Goal: Task Accomplishment & Management: Use online tool/utility

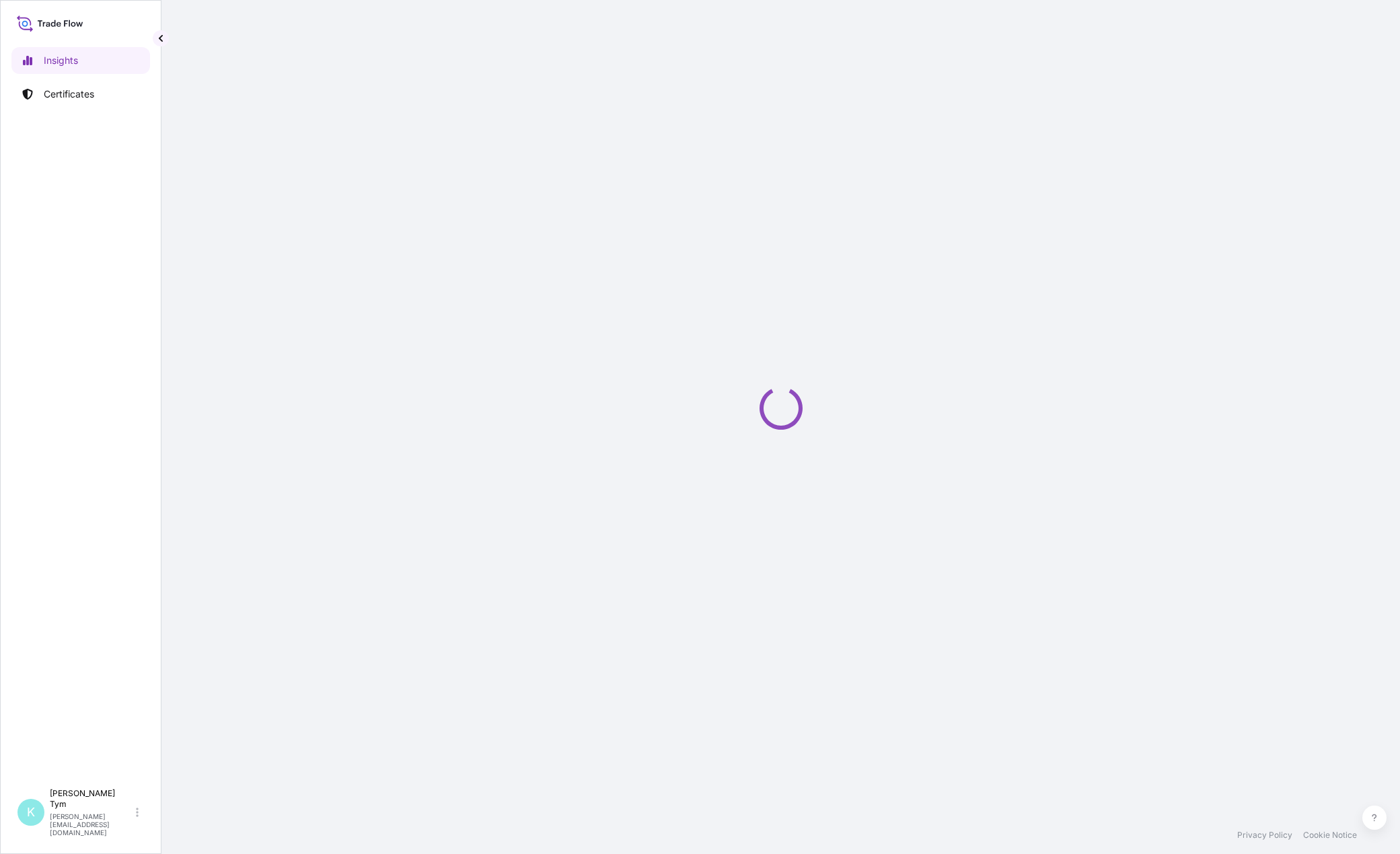
select select "2025"
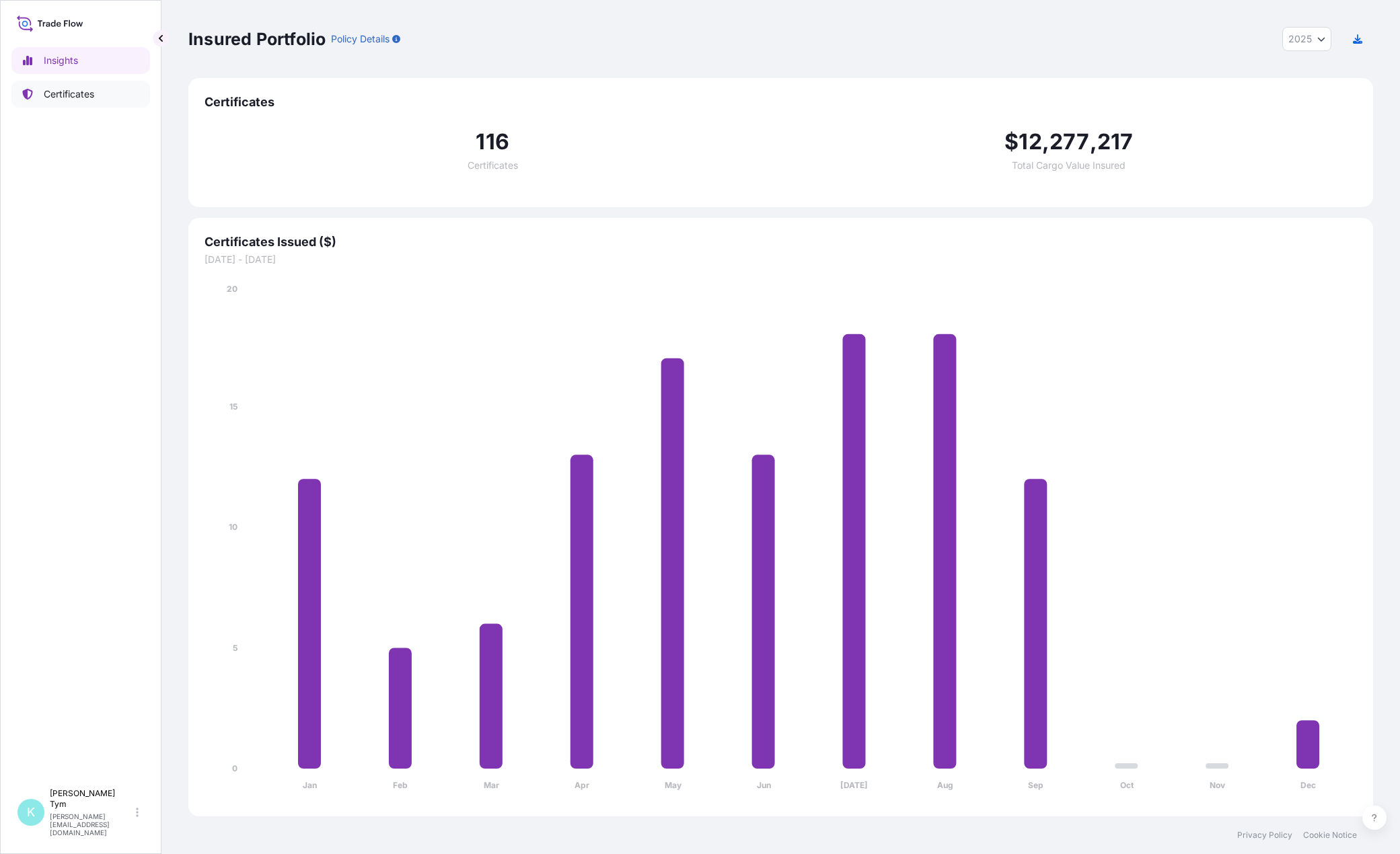
click at [60, 93] on p "Certificates" at bounding box center [68, 94] width 50 height 13
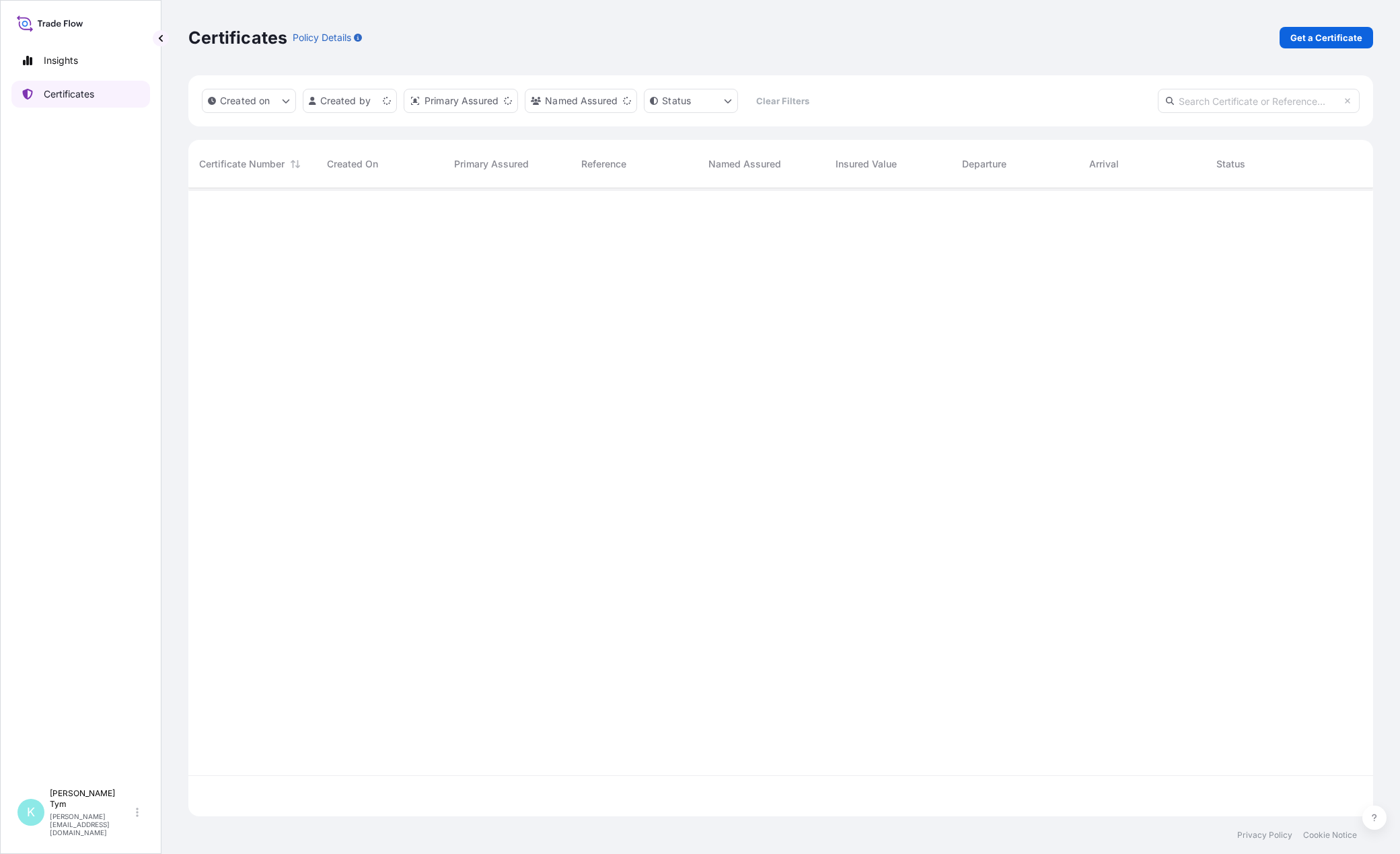
scroll to position [626, 1175]
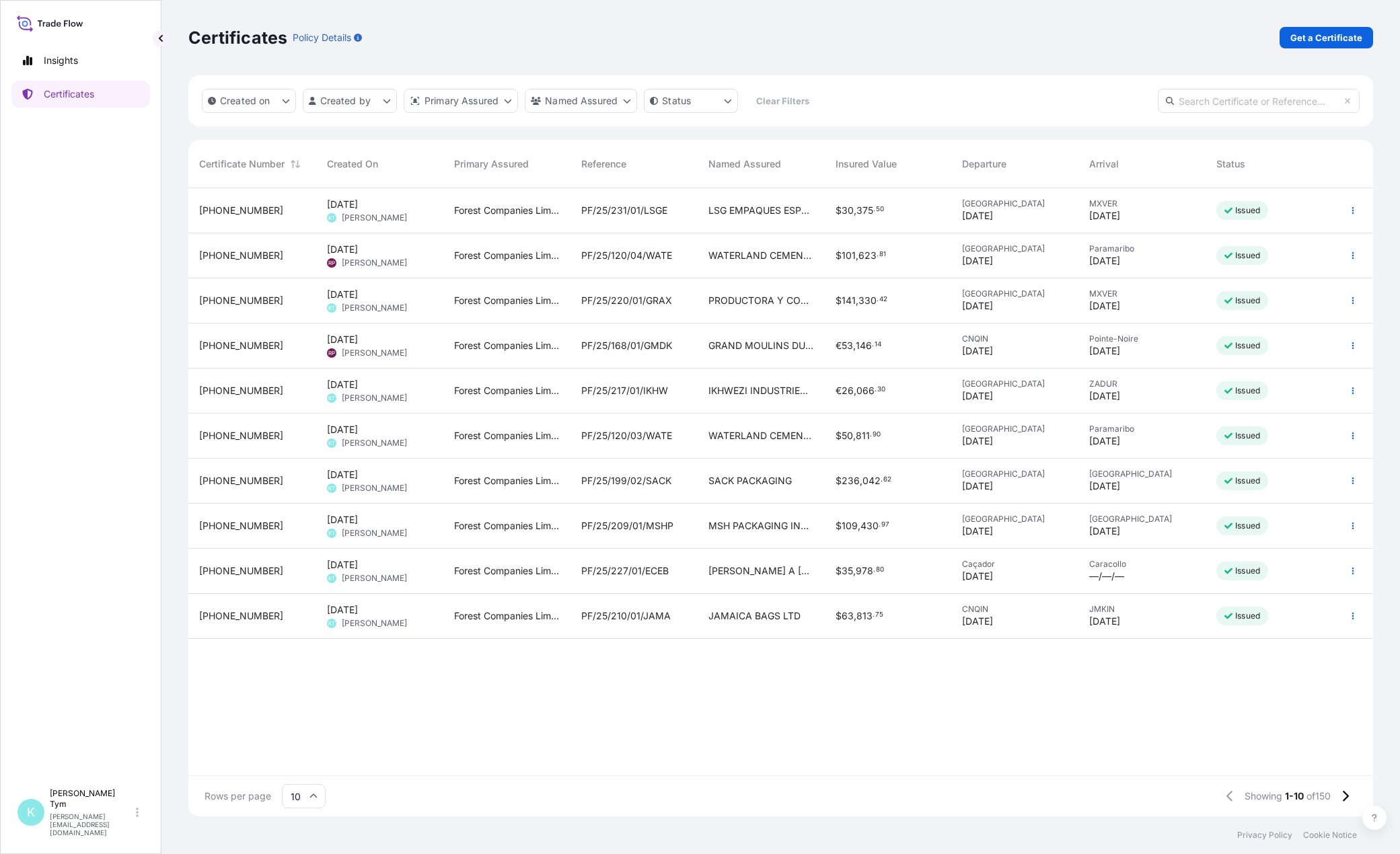
click at [1214, 104] on input "text" at bounding box center [1258, 100] width 202 height 24
type input "abay"
click at [654, 210] on span "PF/24/288/08/ABAY" at bounding box center [628, 210] width 93 height 13
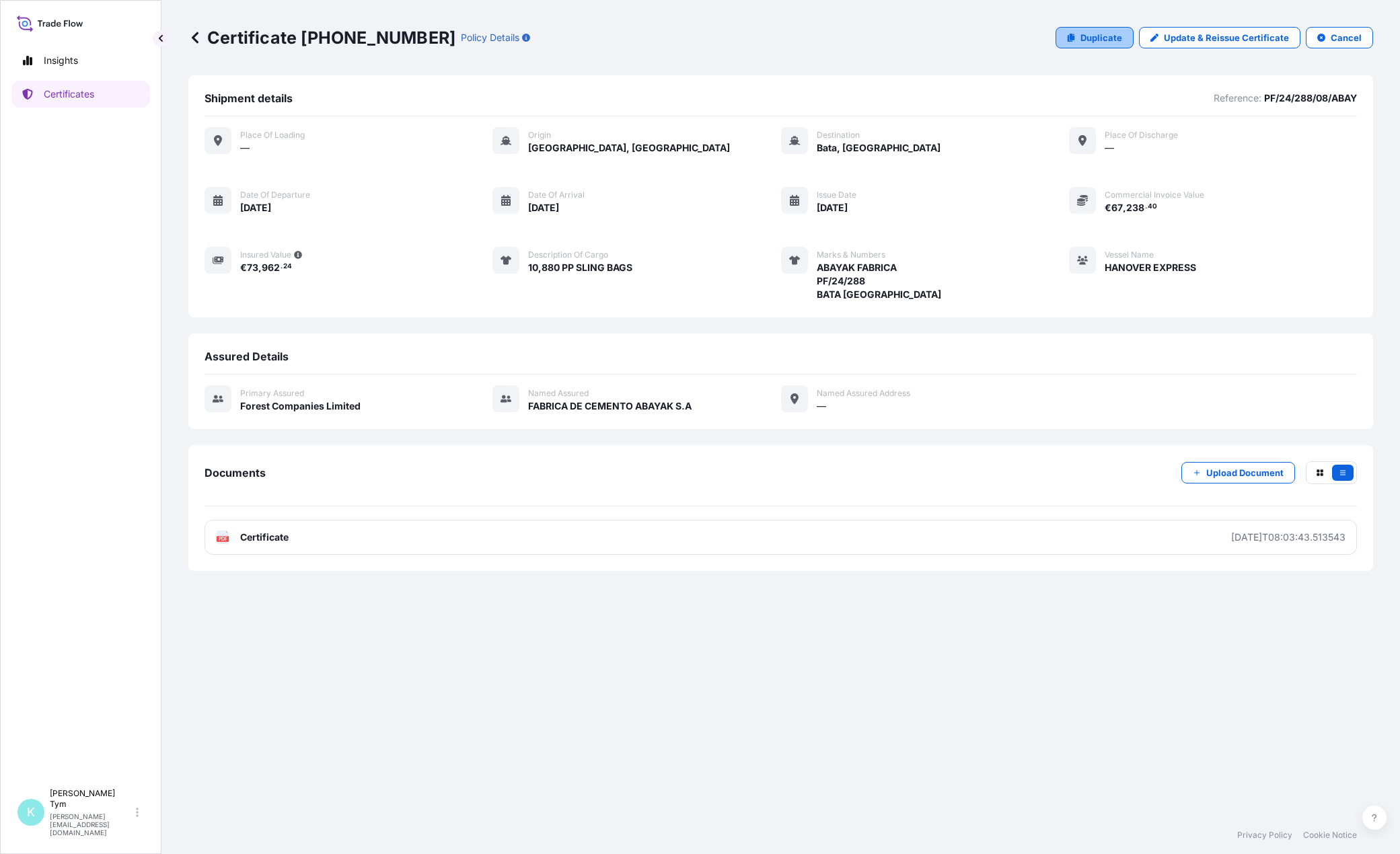
click at [1113, 43] on p "Duplicate" at bounding box center [1101, 38] width 42 height 13
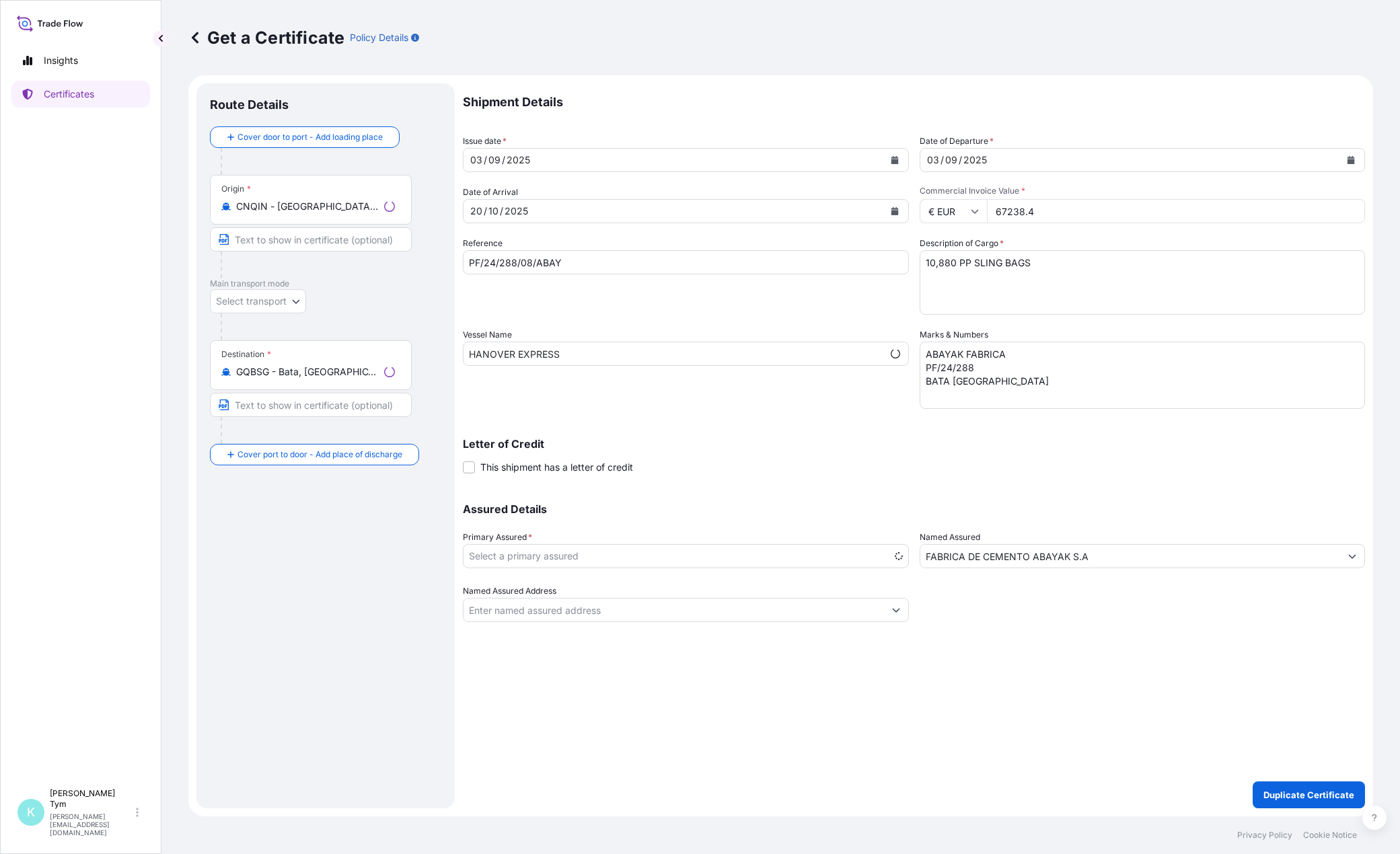
select select "31422"
click at [899, 213] on button "Calendar" at bounding box center [894, 211] width 22 height 22
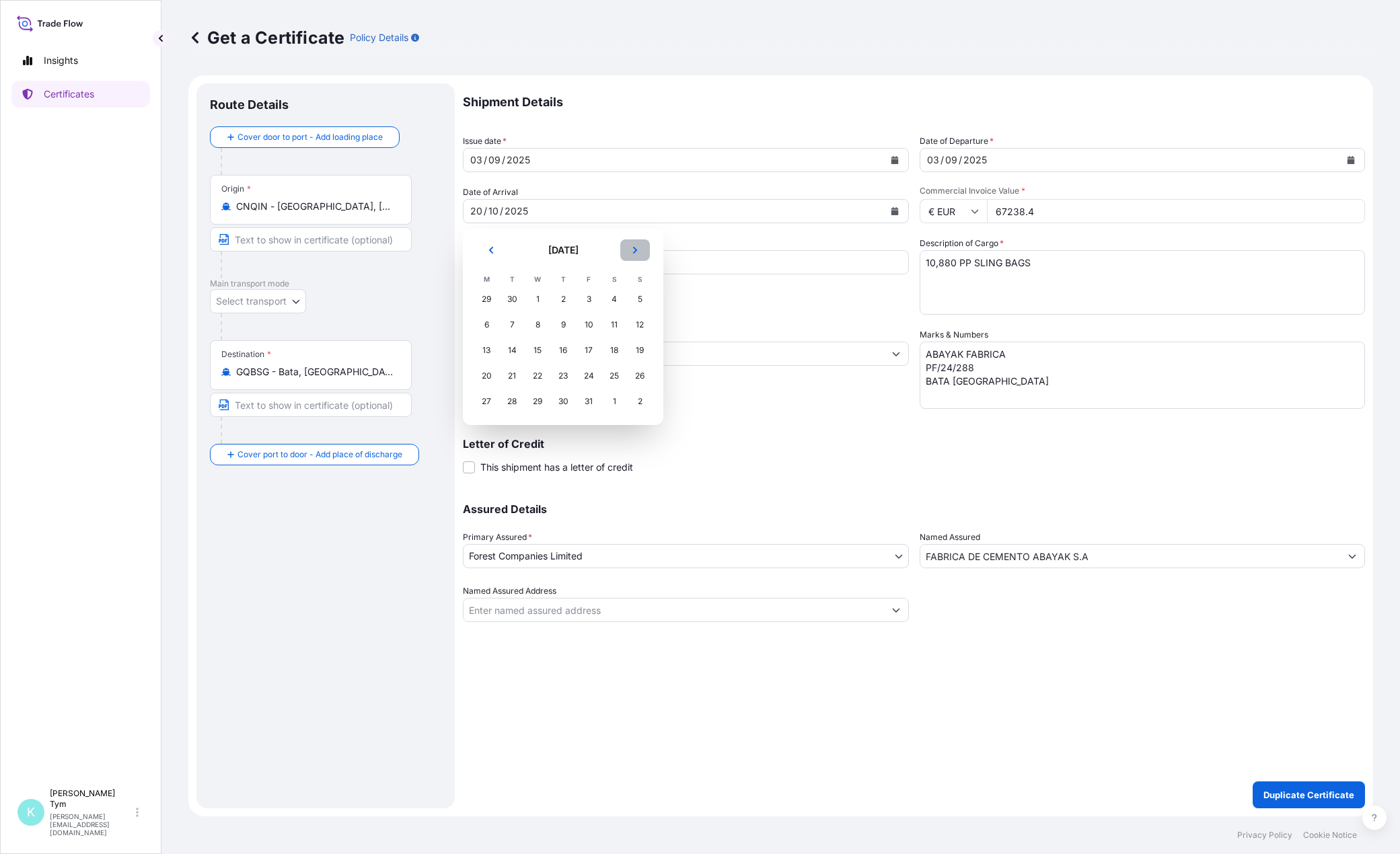
click at [638, 252] on icon "Next" at bounding box center [634, 250] width 8 height 8
click at [505, 376] on div "18" at bounding box center [512, 376] width 24 height 24
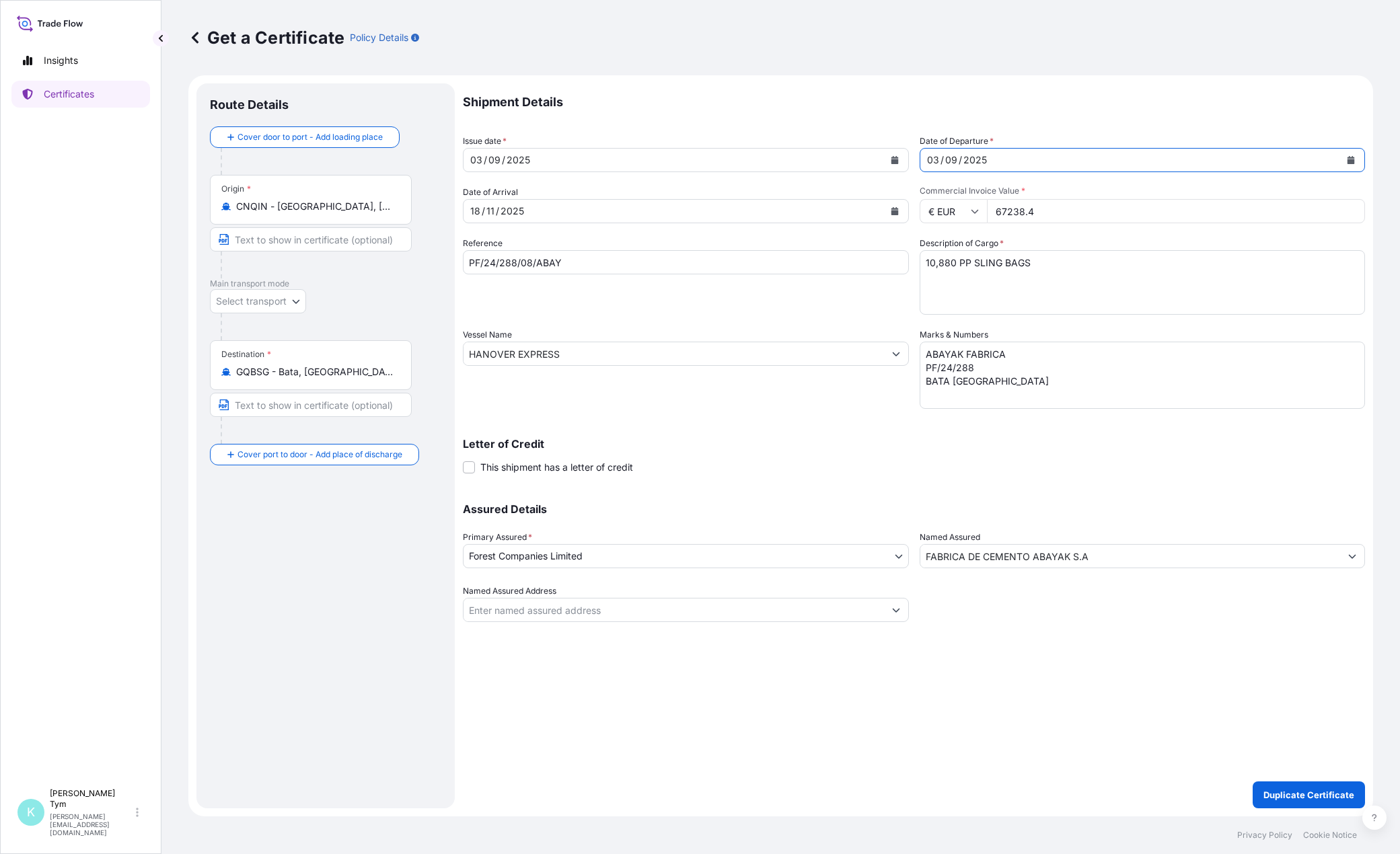
click at [1351, 159] on icon "Calendar" at bounding box center [1351, 160] width 8 height 8
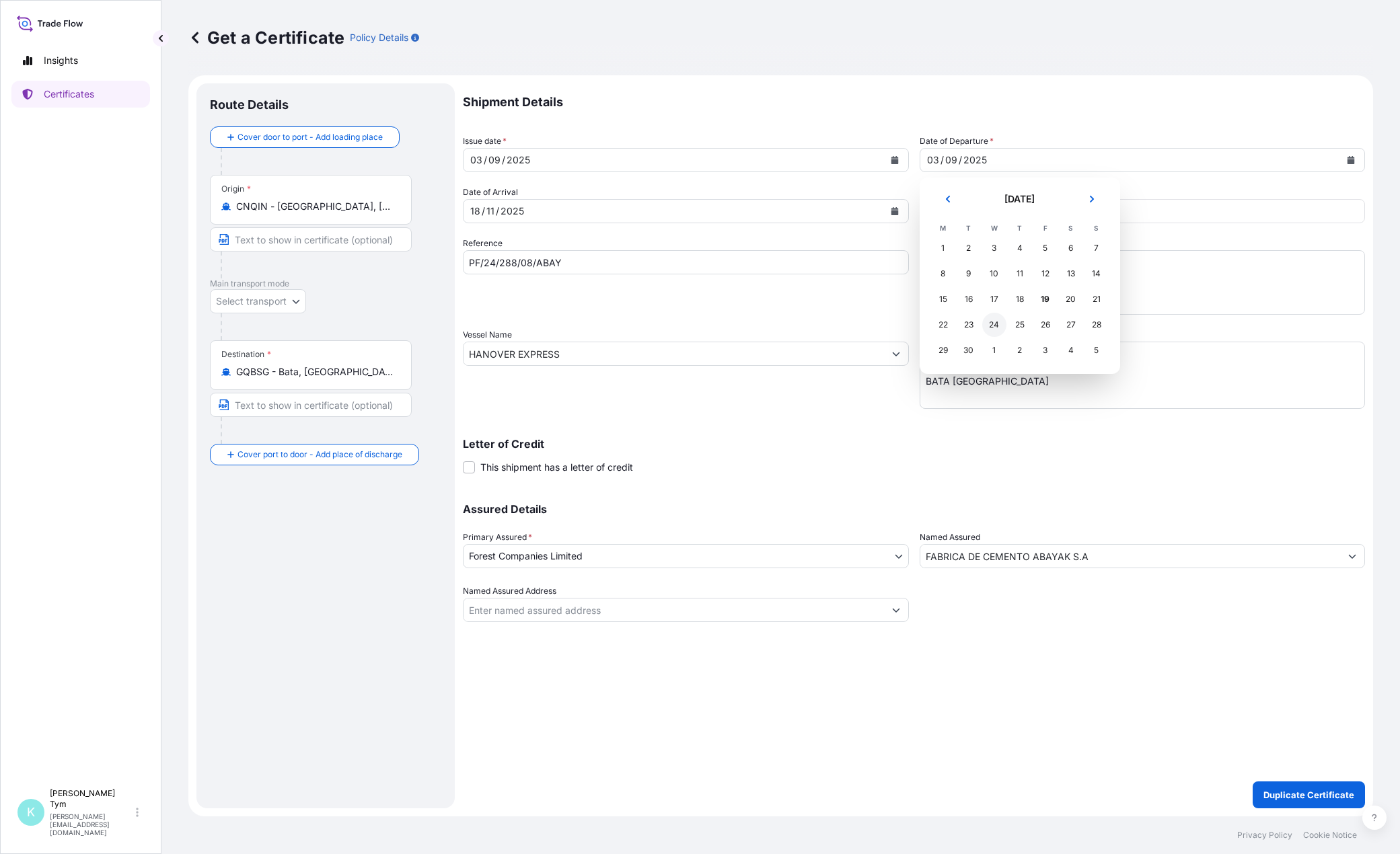
click at [1000, 326] on div "24" at bounding box center [994, 324] width 24 height 24
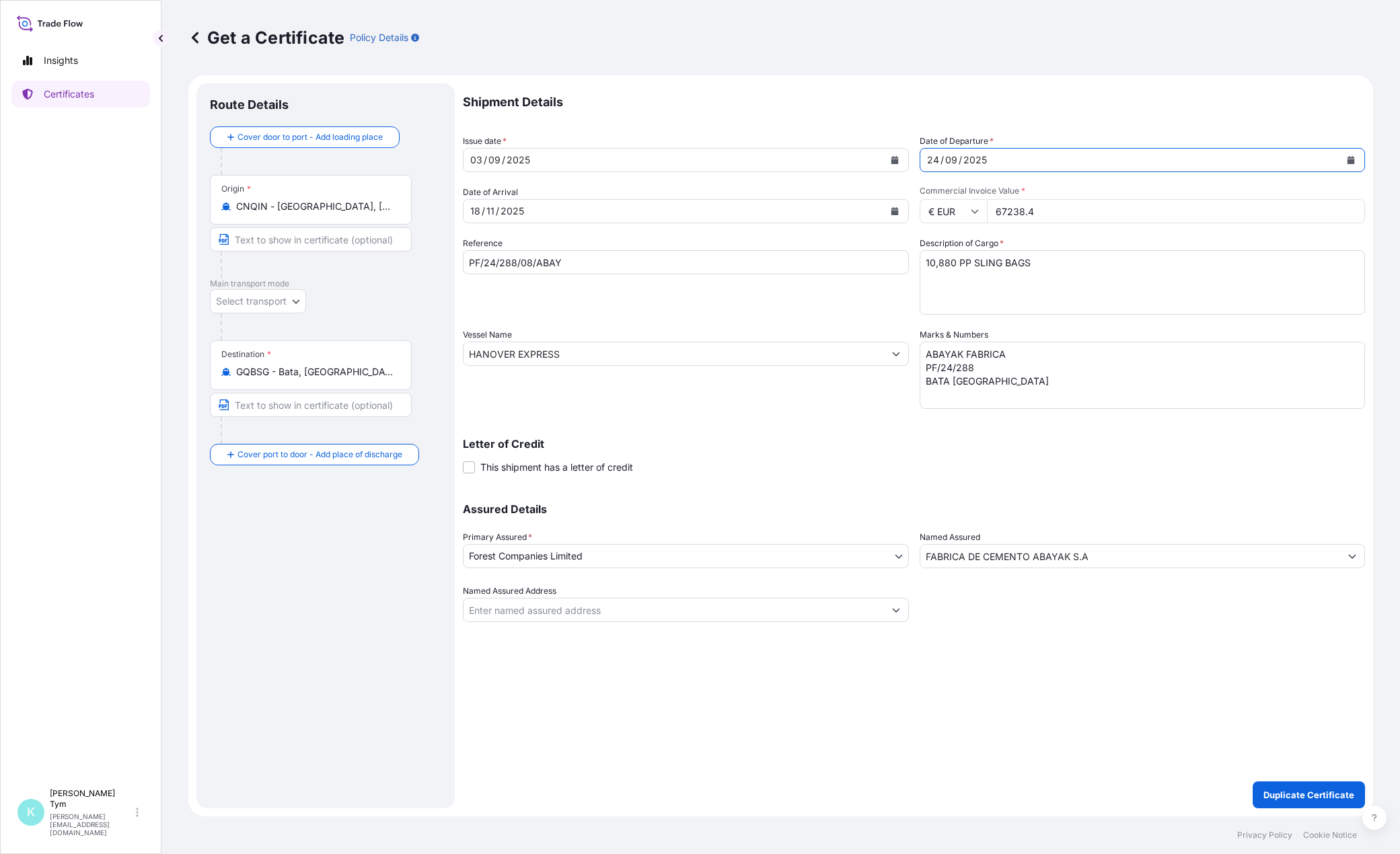
click at [899, 158] on button "Calendar" at bounding box center [894, 160] width 22 height 22
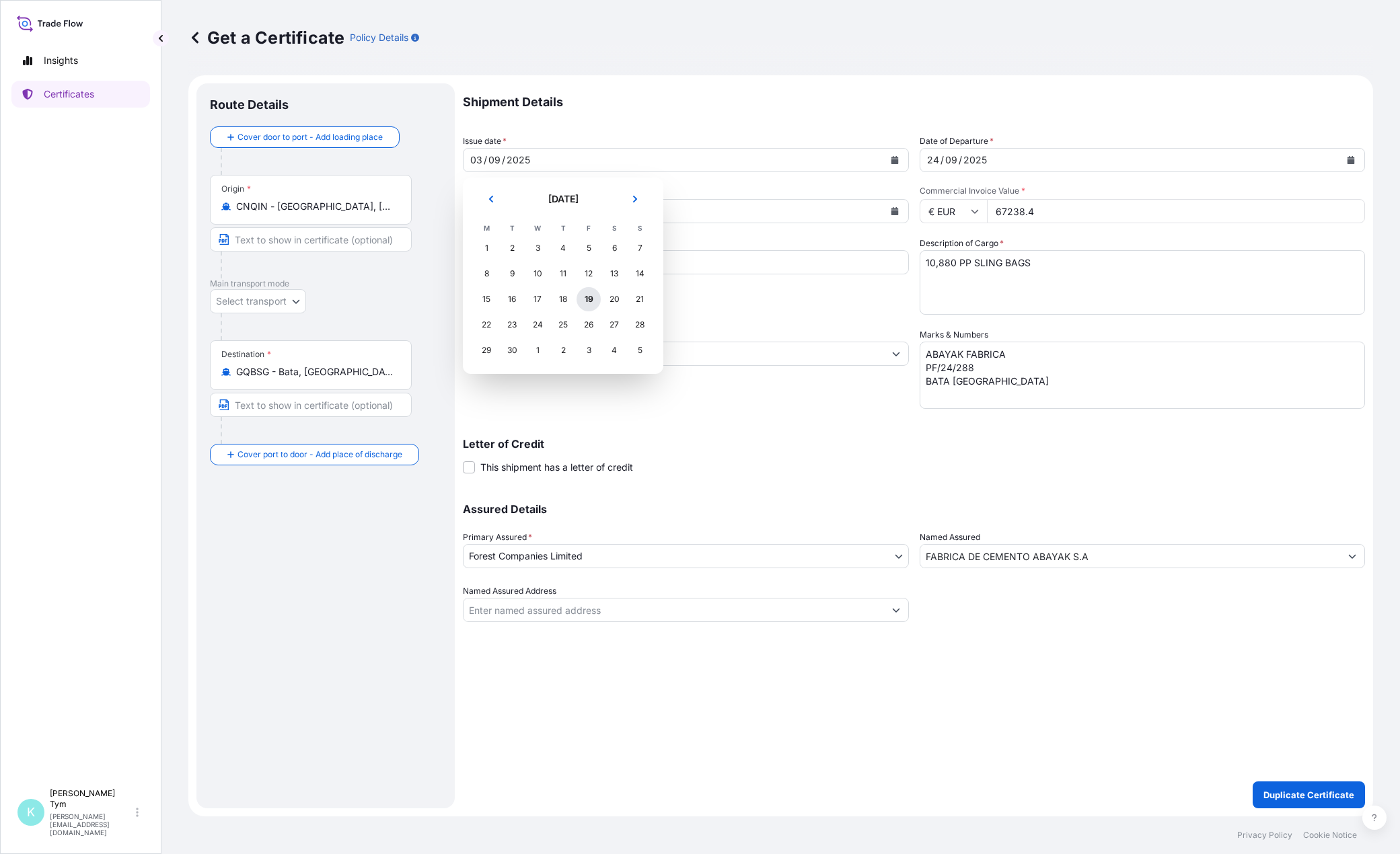
click at [591, 300] on div "19" at bounding box center [588, 299] width 24 height 24
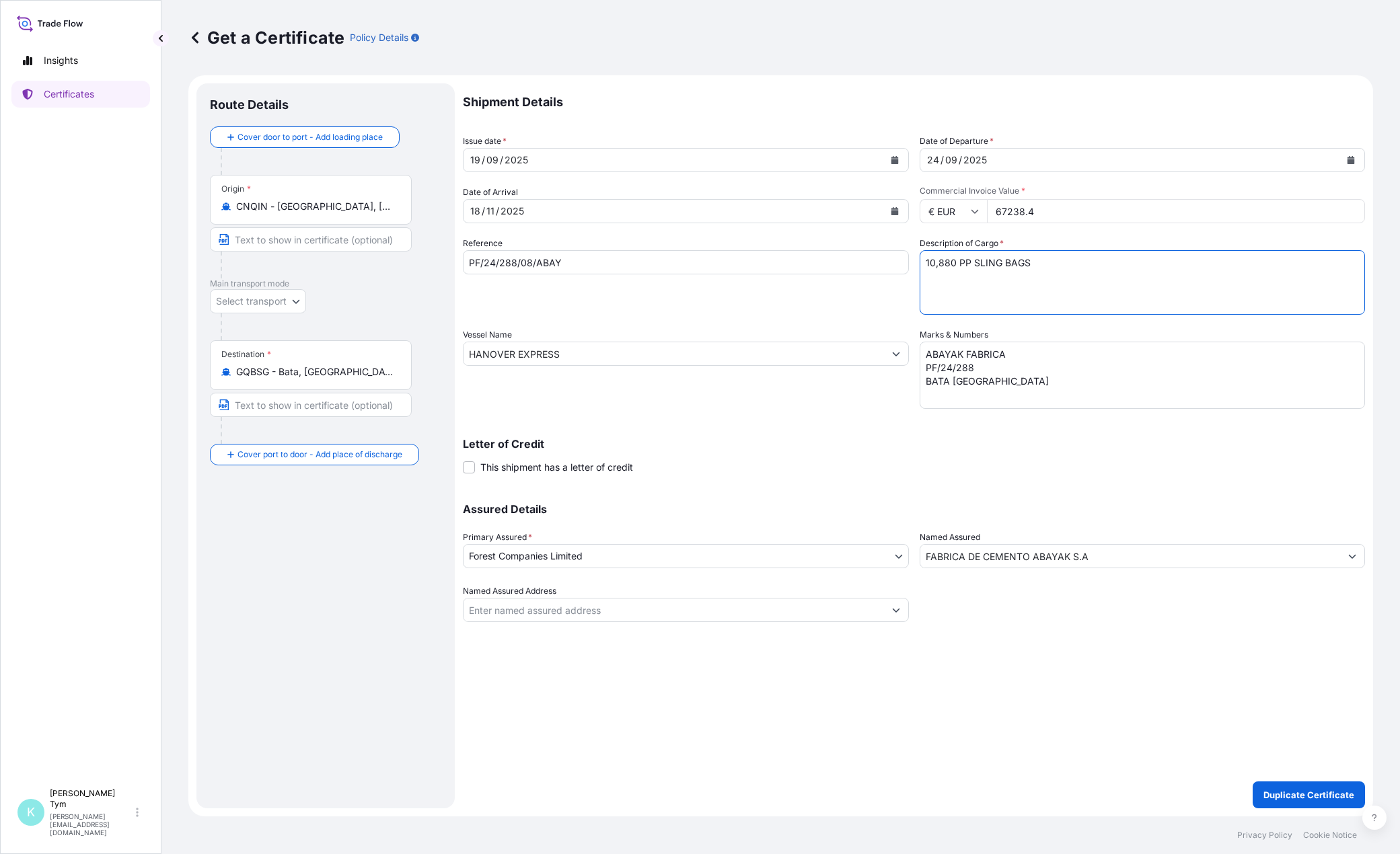
click at [950, 262] on textarea "10,880 PP SLING BAGS" at bounding box center [1142, 282] width 446 height 65
type textarea "10,885 PP SLING BAGS"
drag, startPoint x: 1015, startPoint y: 213, endPoint x: 1079, endPoint y: 210, distance: 64.1
click at [1079, 210] on input "67238.4" at bounding box center [1176, 210] width 379 height 24
click at [1047, 287] on textarea "10,880 PP SLING BAGS" at bounding box center [1142, 282] width 446 height 65
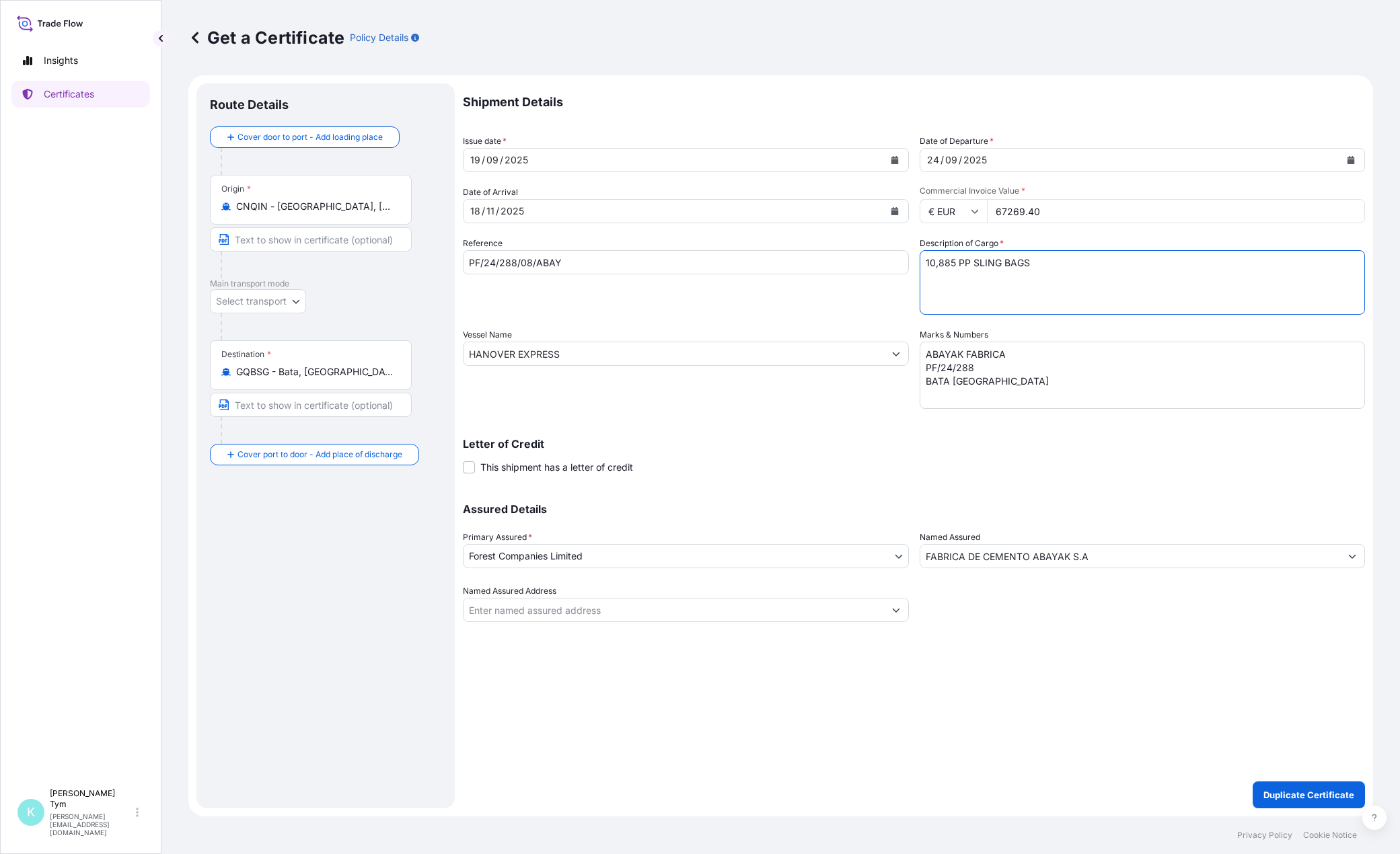
click at [1033, 214] on input "67269.40" at bounding box center [1176, 210] width 379 height 24
type input "67269.30"
drag, startPoint x: 606, startPoint y: 359, endPoint x: 436, endPoint y: 367, distance: 170.2
click at [436, 367] on form "Route Details Cover door to port - Add loading place Place of loading Road / [G…" at bounding box center [781, 445] width 1185 height 741
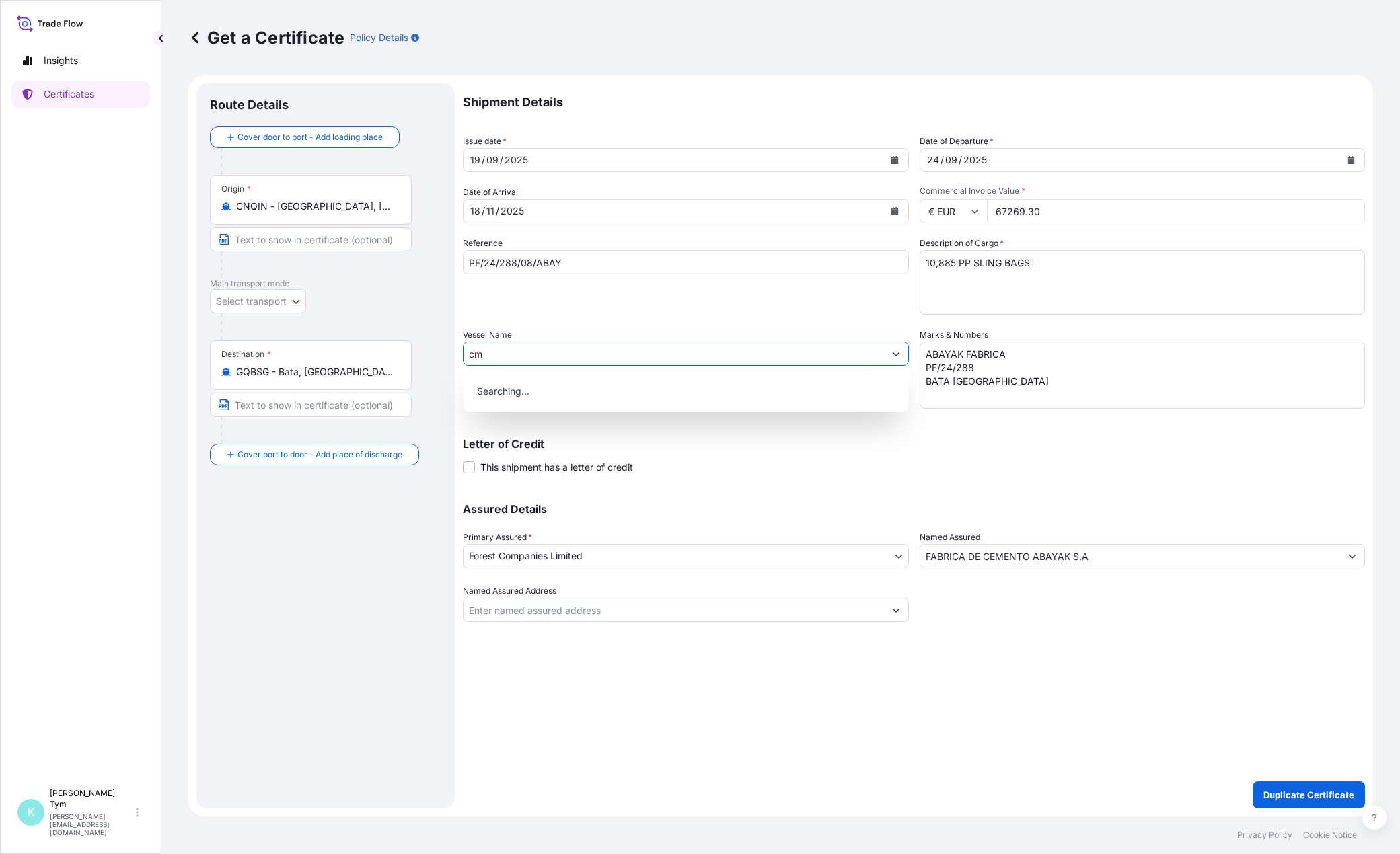
type input "c"
click at [517, 386] on p "Use "CMA CGM LUGUNA"" at bounding box center [534, 389] width 118 height 13
type input "CMA CGM LUGUNA"
drag, startPoint x: 533, startPoint y: 264, endPoint x: 565, endPoint y: 235, distance: 43.2
click at [533, 263] on input "PF/24/288/08/ABAY" at bounding box center [686, 262] width 446 height 24
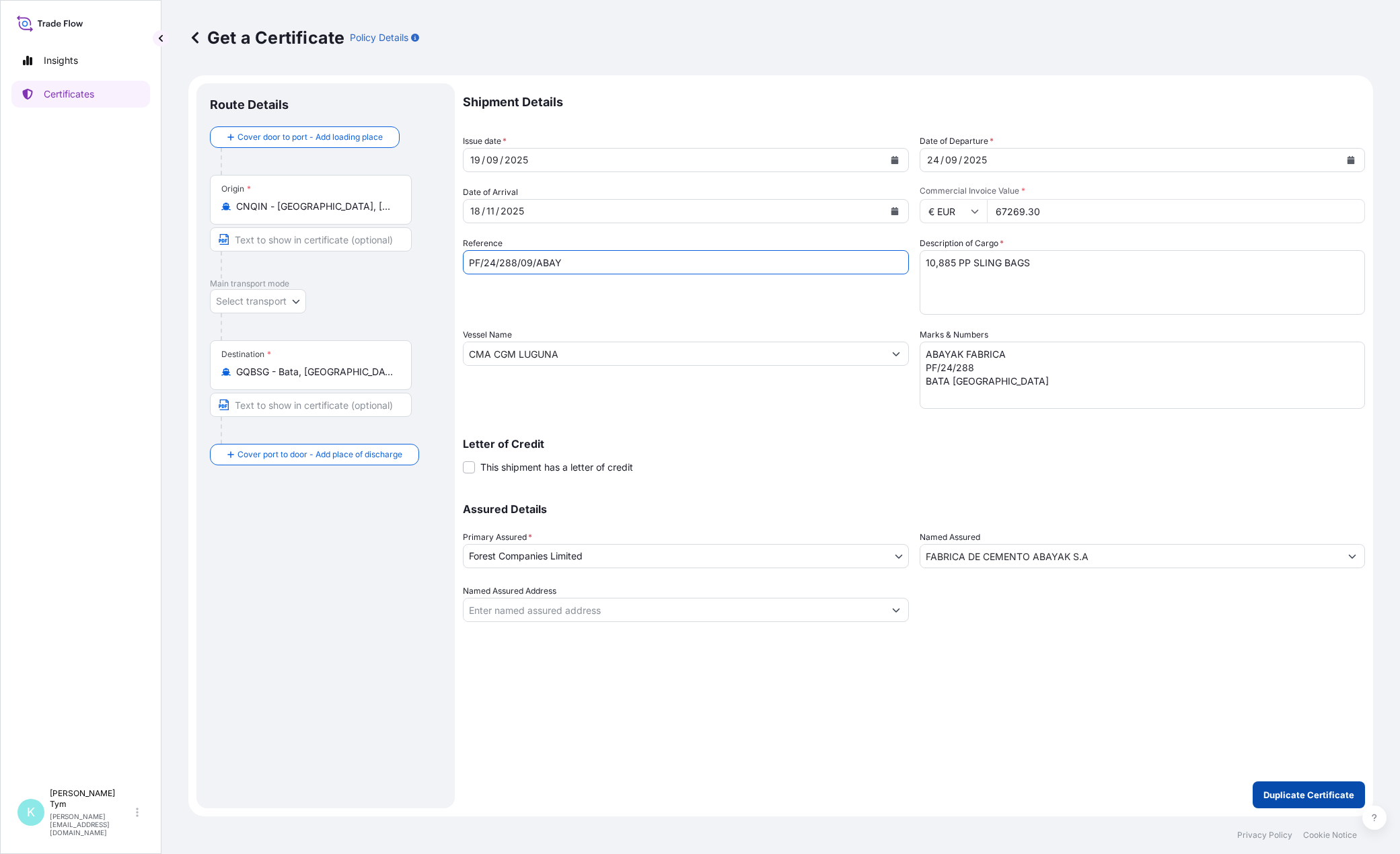
type input "PF/24/288/09/ABAY"
click at [1316, 794] on p "Duplicate Certificate" at bounding box center [1308, 795] width 90 height 13
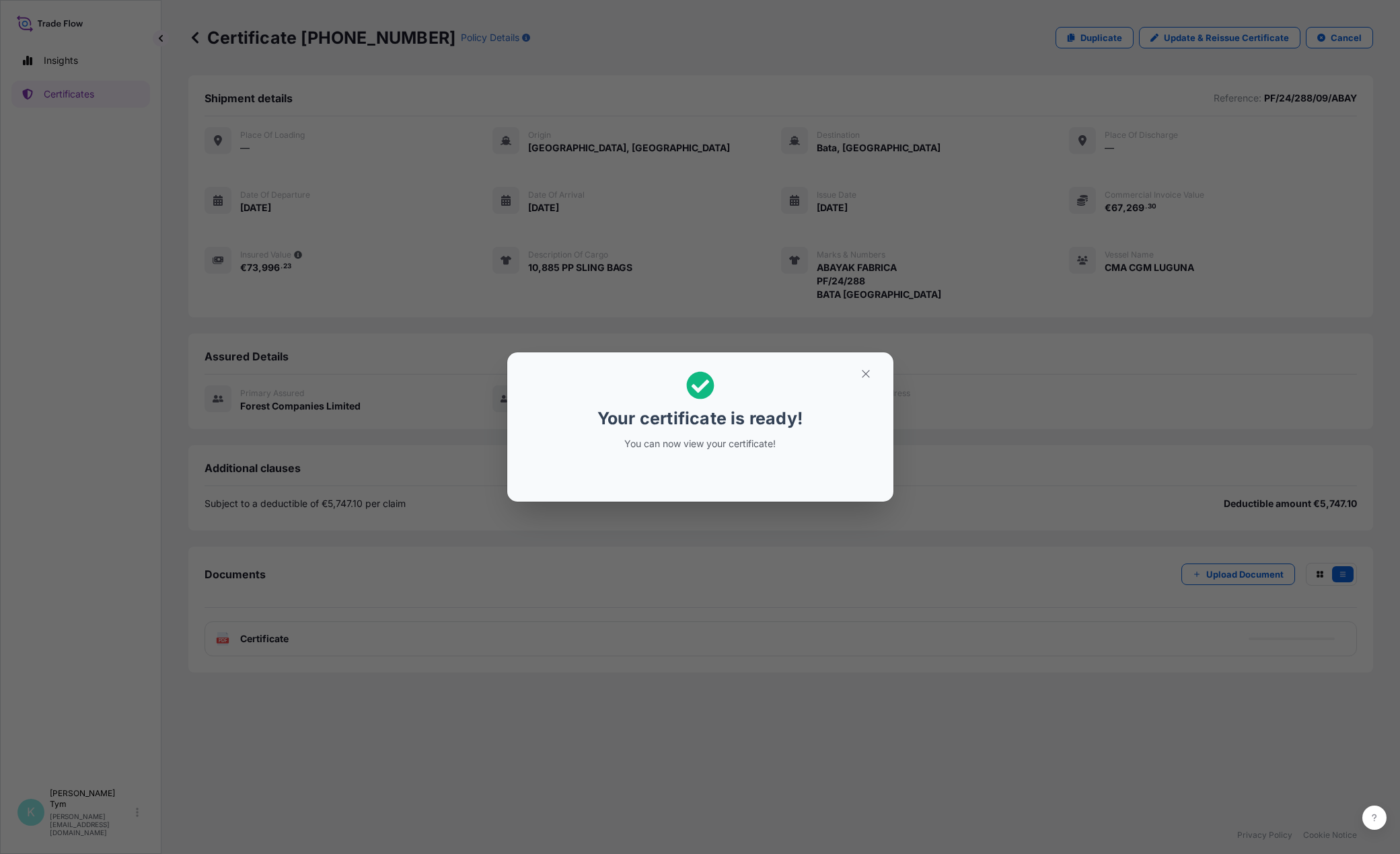
click at [266, 650] on div "Your certificate is ready! You can now view your certificate!" at bounding box center [700, 427] width 1400 height 854
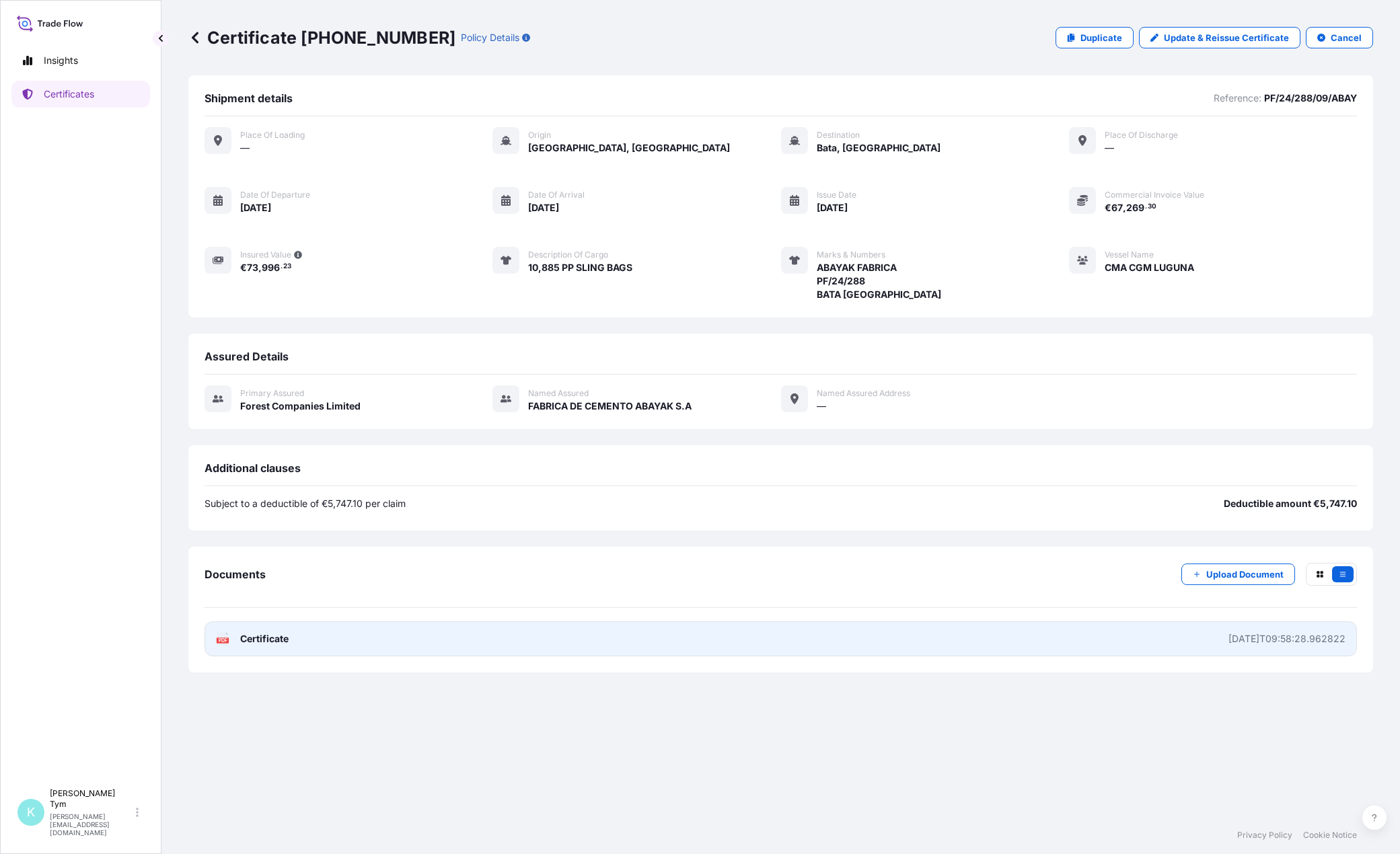
click at [258, 646] on span "Certificate" at bounding box center [264, 639] width 49 height 13
